Goal: Use online tool/utility: Utilize a website feature to perform a specific function

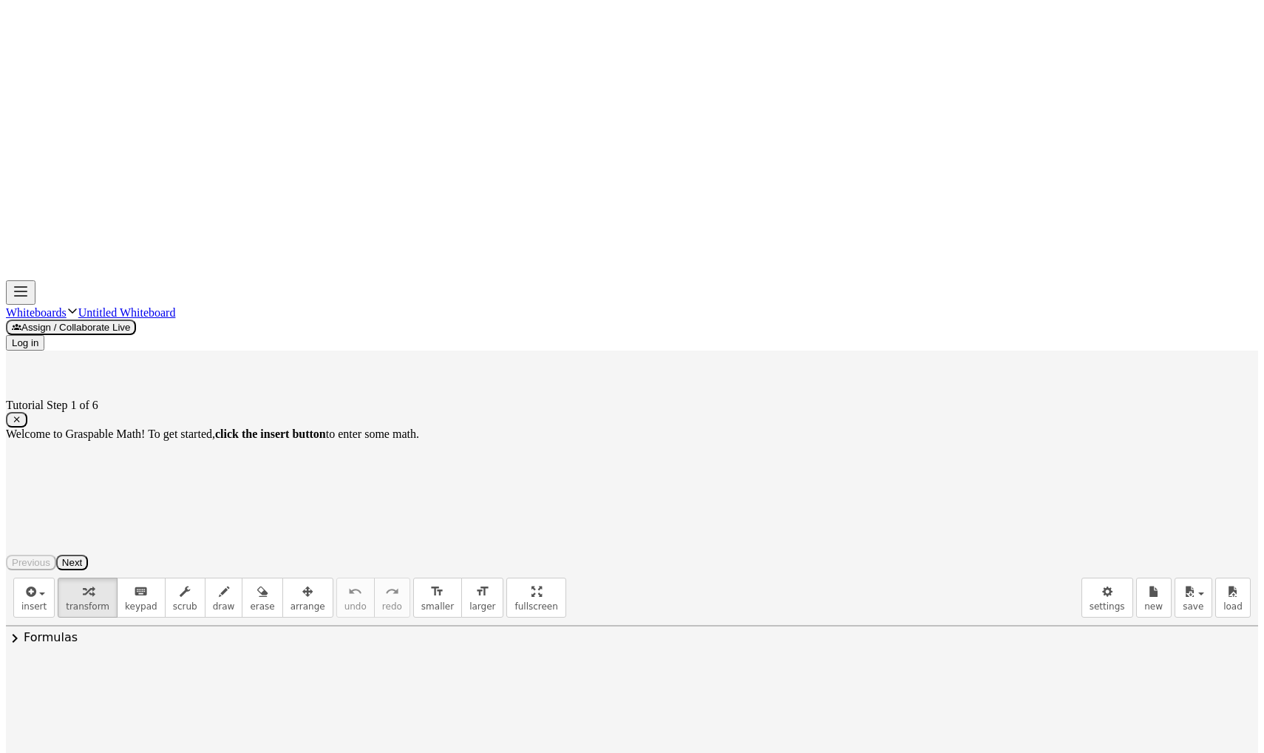
scroll to position [29, 0]
click at [21, 425] on icon "button" at bounding box center [17, 419] width 10 height 11
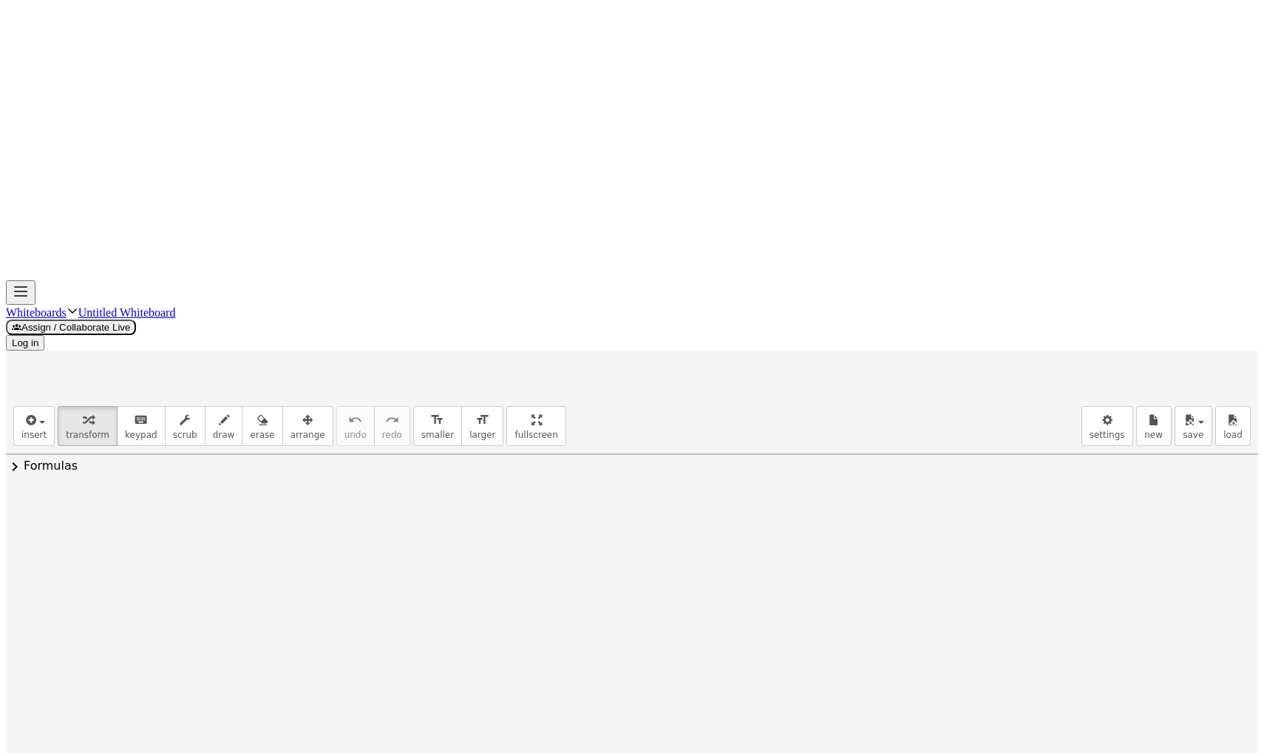
click at [960, 70] on div at bounding box center [1104, 137] width 289 height 244
click at [960, 78] on div at bounding box center [1104, 137] width 289 height 244
click at [960, 75] on div at bounding box center [1104, 137] width 289 height 244
click at [960, 70] on div at bounding box center [1104, 137] width 289 height 244
click at [960, 75] on div at bounding box center [1104, 137] width 289 height 244
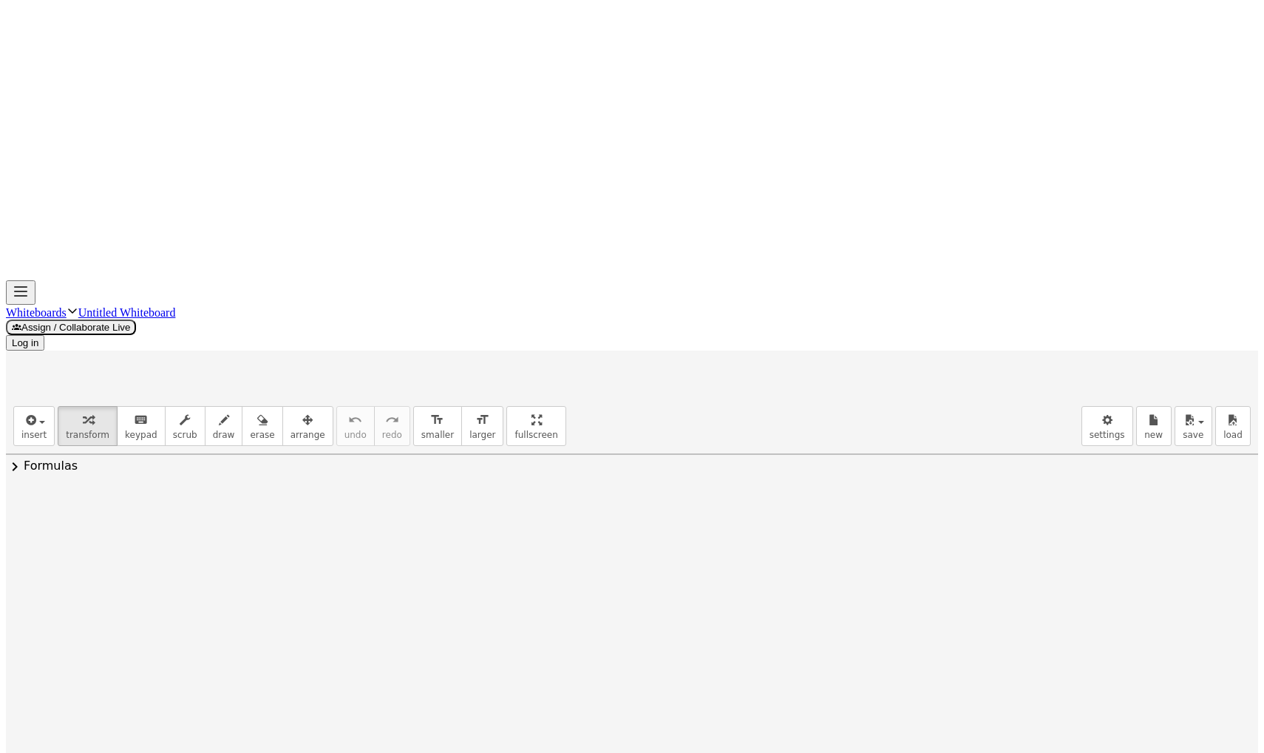
click at [960, 75] on div at bounding box center [1104, 137] width 289 height 244
click at [960, 131] on div at bounding box center [1104, 137] width 289 height 244
click at [960, 71] on div at bounding box center [1104, 137] width 289 height 244
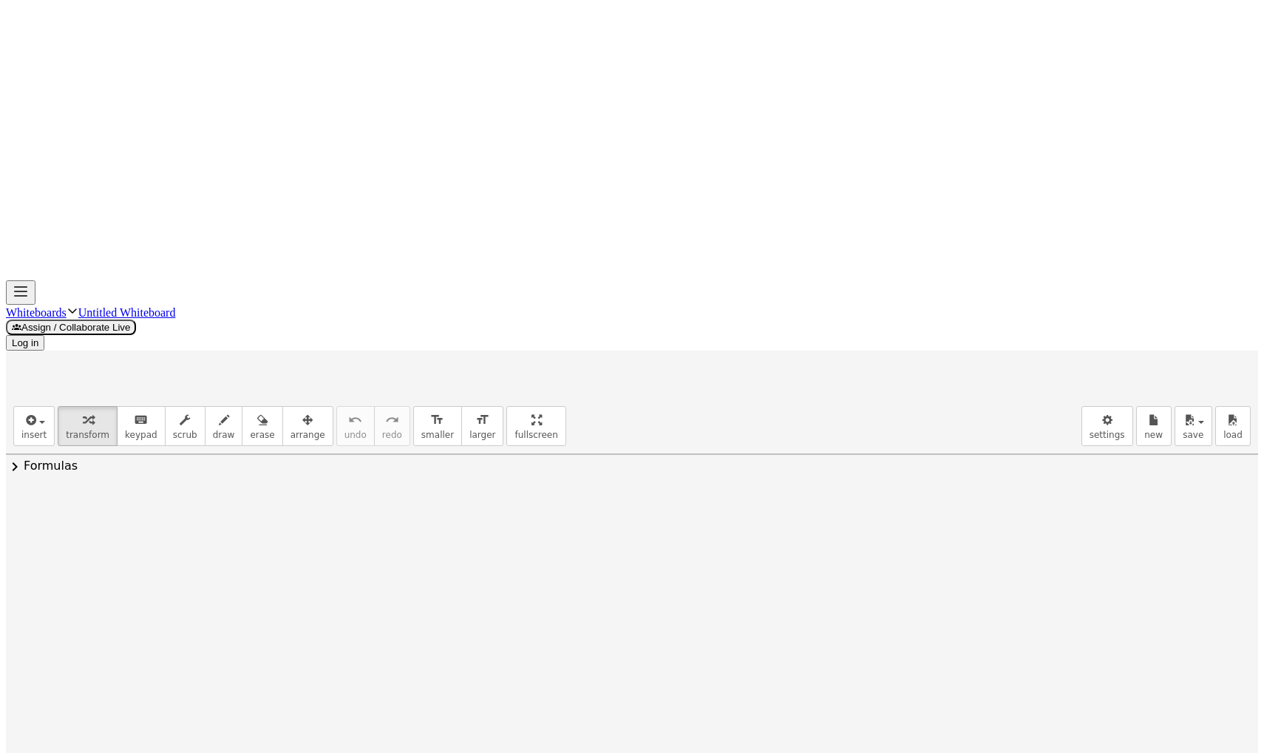
click at [960, 74] on div at bounding box center [1104, 137] width 289 height 244
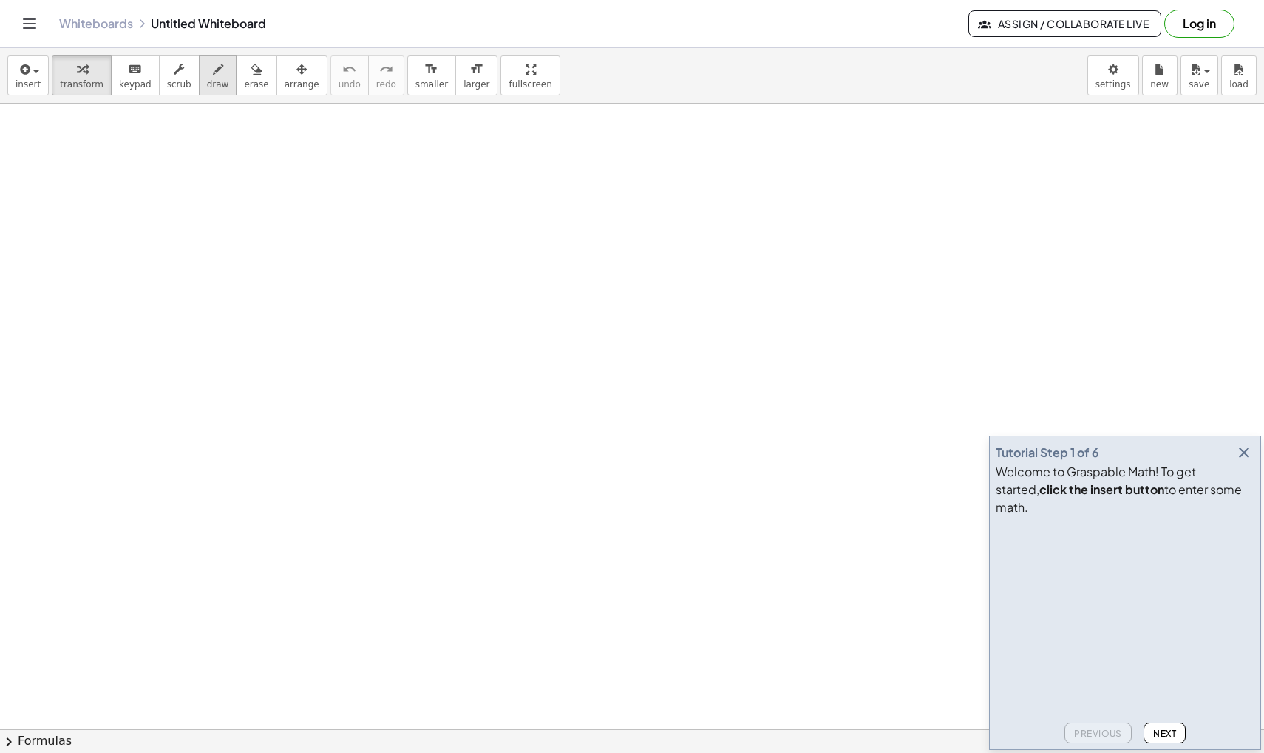
click at [207, 73] on div "button" at bounding box center [218, 69] width 22 height 18
drag, startPoint x: 283, startPoint y: 184, endPoint x: 266, endPoint y: 262, distance: 79.5
drag, startPoint x: 316, startPoint y: 245, endPoint x: 359, endPoint y: 266, distance: 47.6
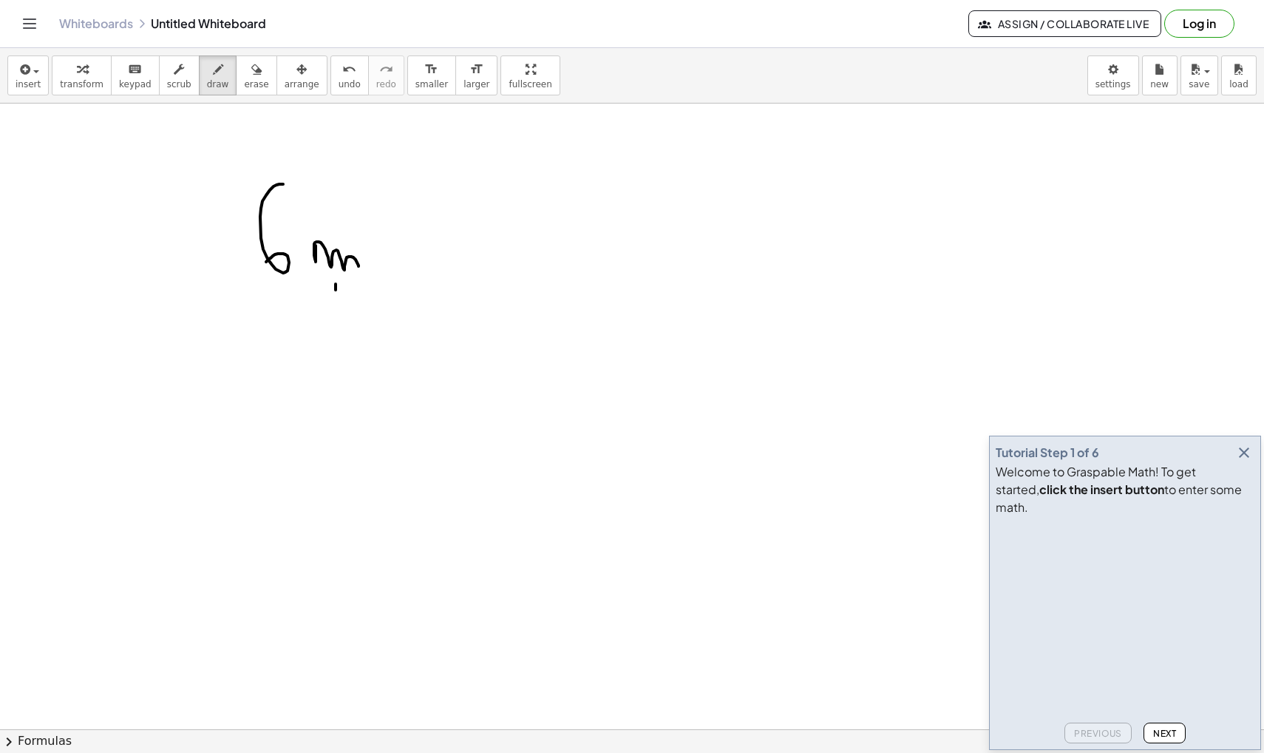
drag, startPoint x: 336, startPoint y: 284, endPoint x: 333, endPoint y: 328, distance: 44.5
drag, startPoint x: 319, startPoint y: 337, endPoint x: 334, endPoint y: 341, distance: 15.2
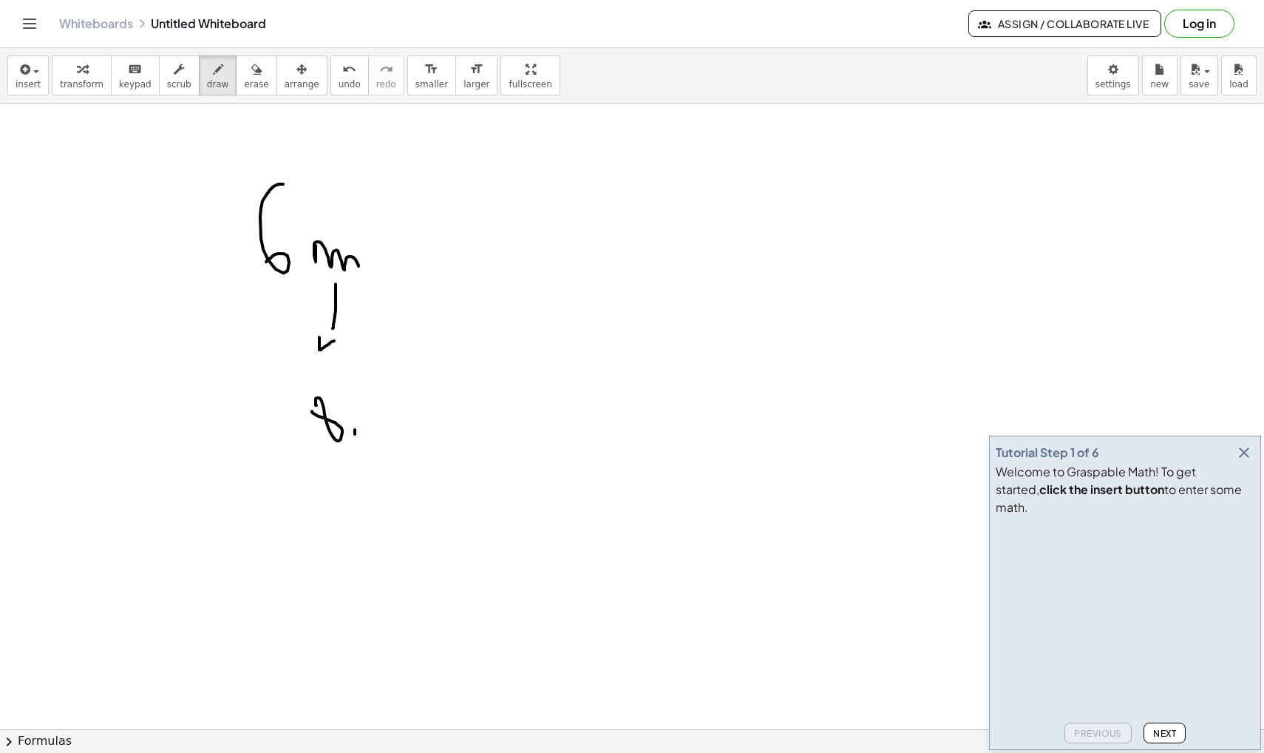
drag, startPoint x: 355, startPoint y: 430, endPoint x: 355, endPoint y: 449, distance: 19.2
drag, startPoint x: 368, startPoint y: 394, endPoint x: 393, endPoint y: 422, distance: 37.2
drag, startPoint x: 393, startPoint y: 411, endPoint x: 393, endPoint y: 431, distance: 20.0
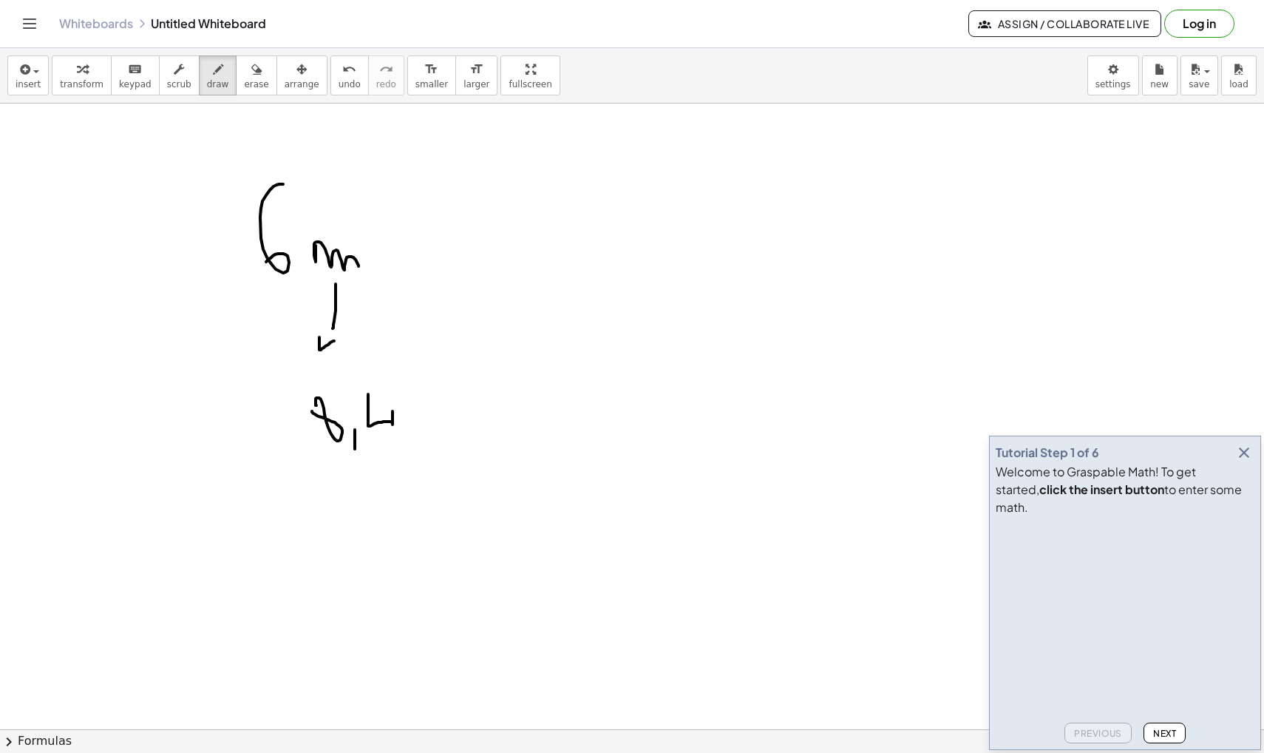
drag, startPoint x: 319, startPoint y: 439, endPoint x: 421, endPoint y: 372, distance: 122.8
drag, startPoint x: 506, startPoint y: 274, endPoint x: 563, endPoint y: 274, distance: 56.9
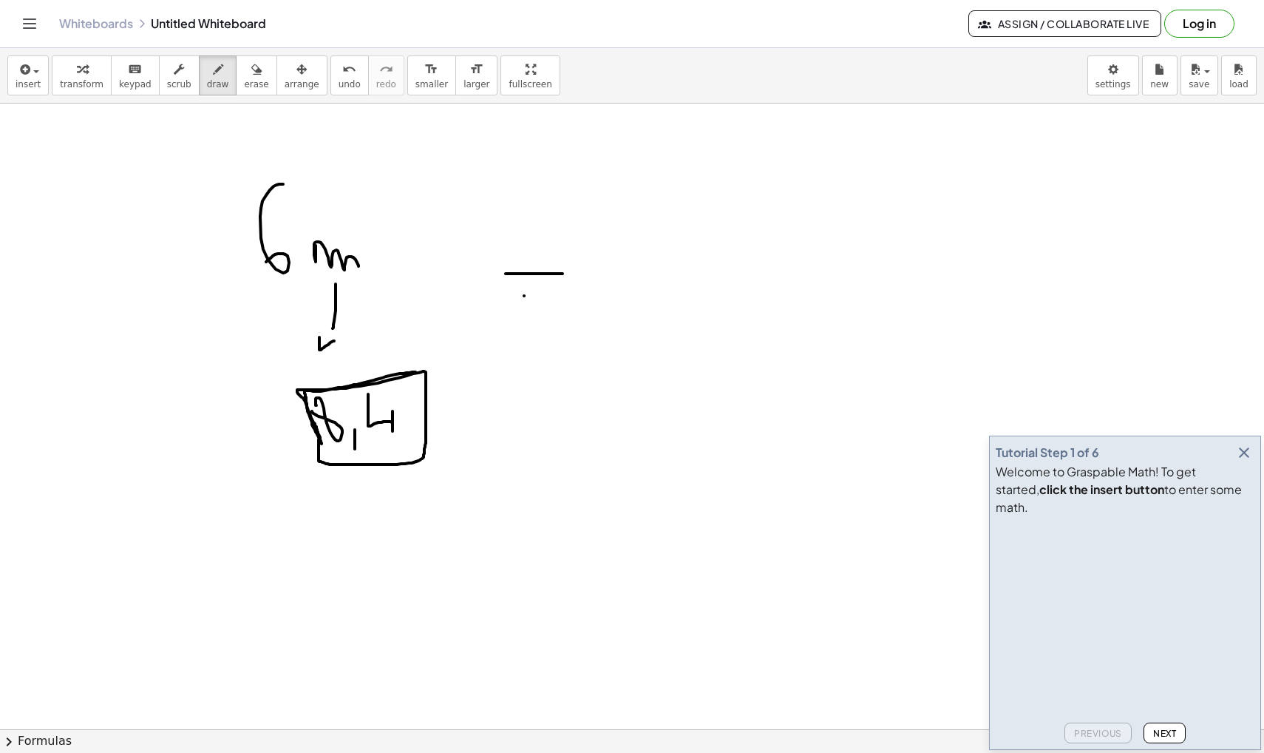
drag, startPoint x: 524, startPoint y: 296, endPoint x: 620, endPoint y: 296, distance: 95.4
drag, startPoint x: 694, startPoint y: 232, endPoint x: 645, endPoint y: 320, distance: 100.6
drag, startPoint x: 730, startPoint y: 265, endPoint x: 734, endPoint y: 288, distance: 24.1
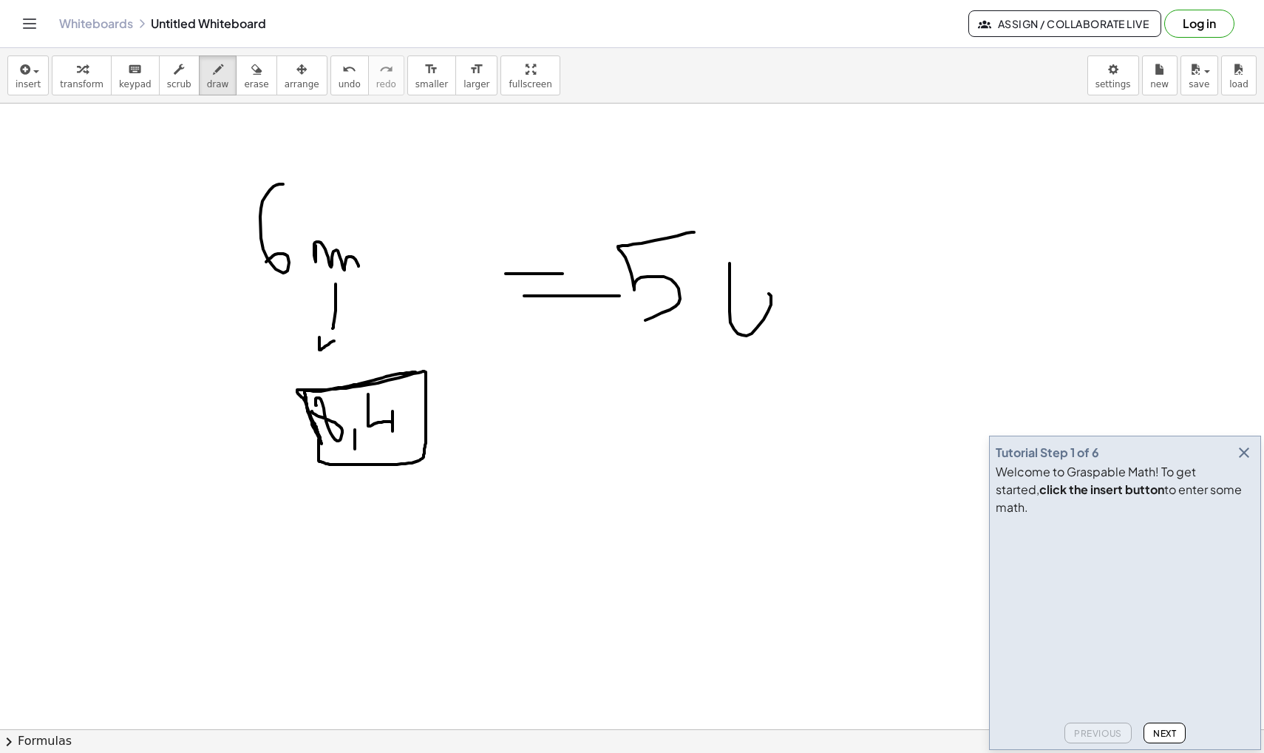
drag, startPoint x: 790, startPoint y: 308, endPoint x: 790, endPoint y: 340, distance: 31.8
drag, startPoint x: 819, startPoint y: 285, endPoint x: 836, endPoint y: 316, distance: 35.8
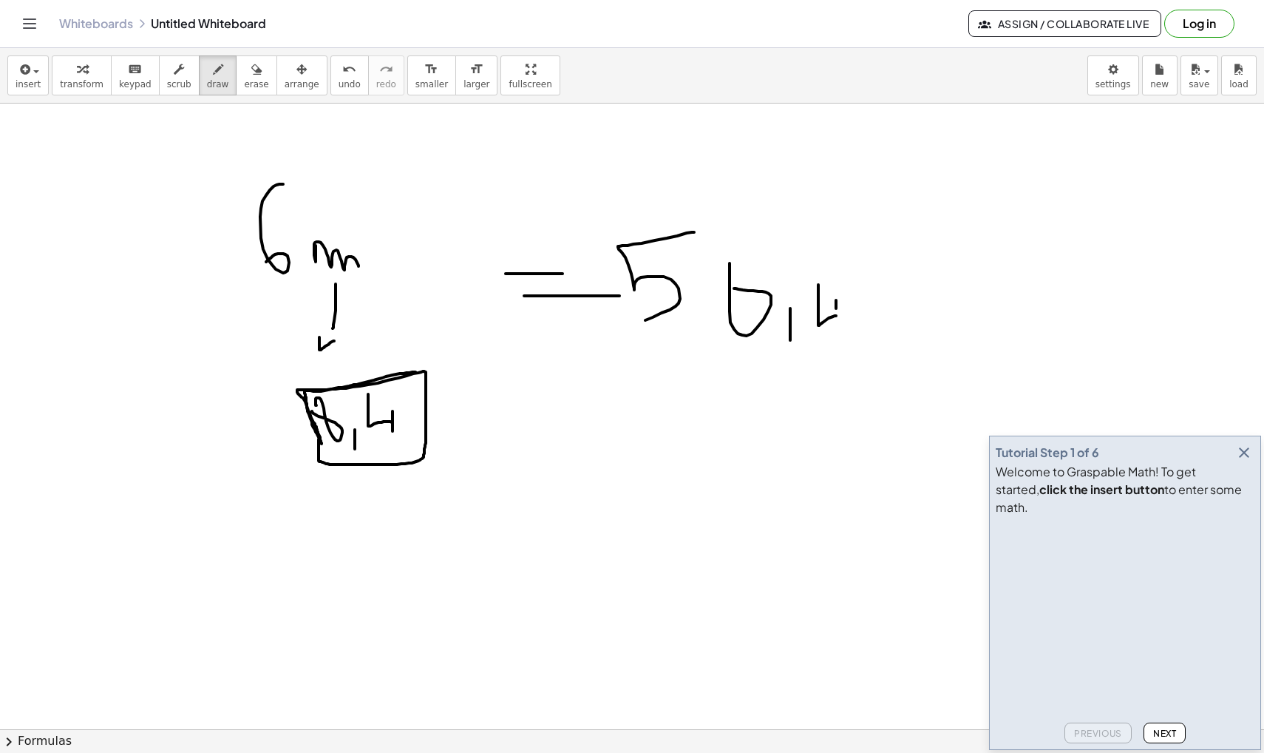
drag, startPoint x: 836, startPoint y: 301, endPoint x: 836, endPoint y: 334, distance: 33.3
